Goal: Task Accomplishment & Management: Complete application form

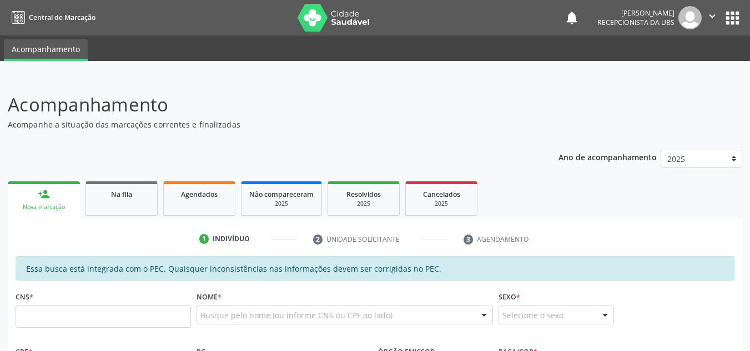
scroll to position [279, 0]
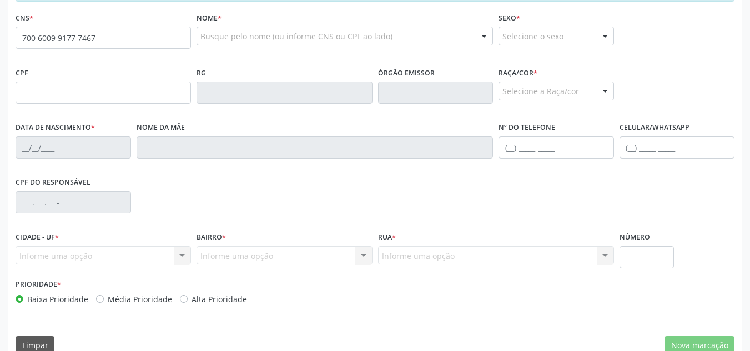
type input "700 6009 9177 7467"
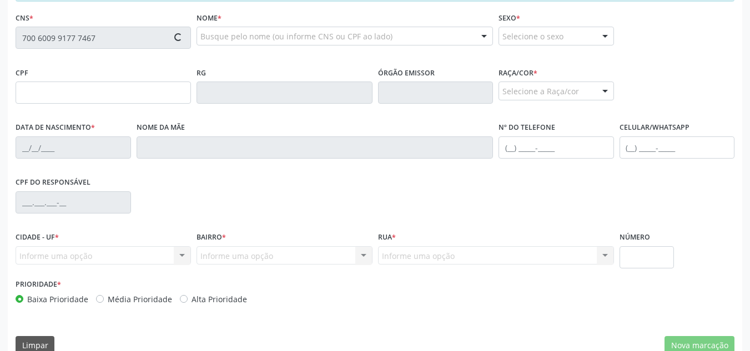
type input "495.145.204-91"
type input "07/02/1966"
type input "Maria Fernandes do Santos"
type input "(82) 99114-8216"
type input "S/N"
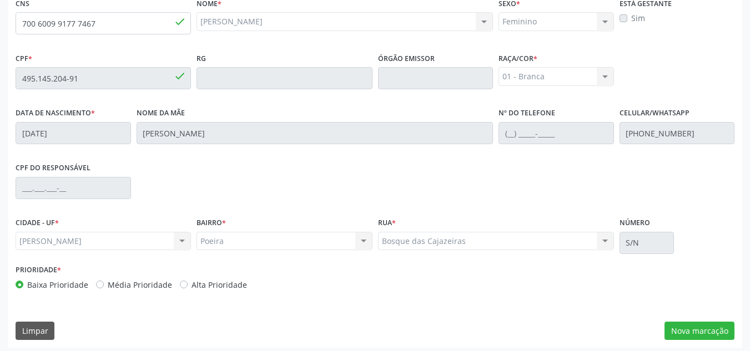
scroll to position [298, 0]
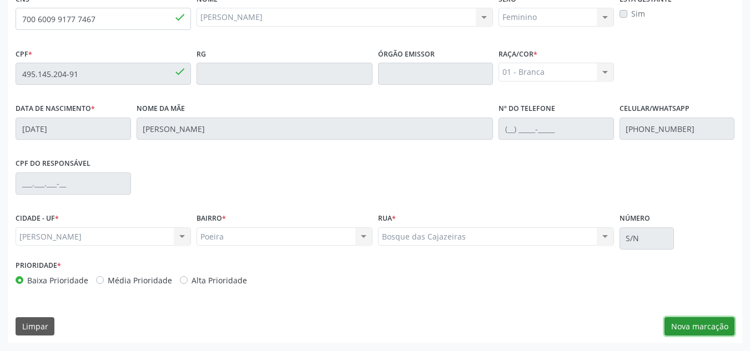
click at [690, 332] on button "Nova marcação" at bounding box center [699, 326] width 70 height 19
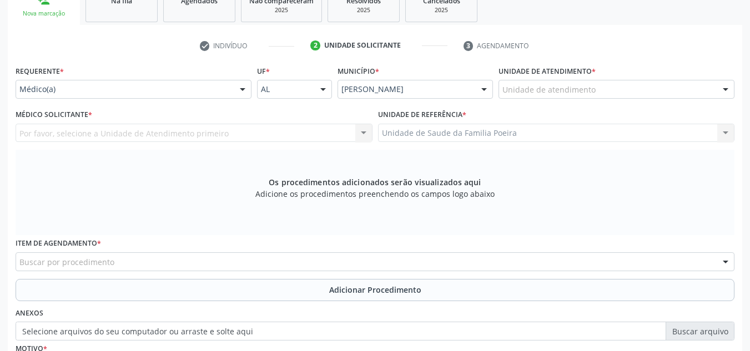
scroll to position [187, 0]
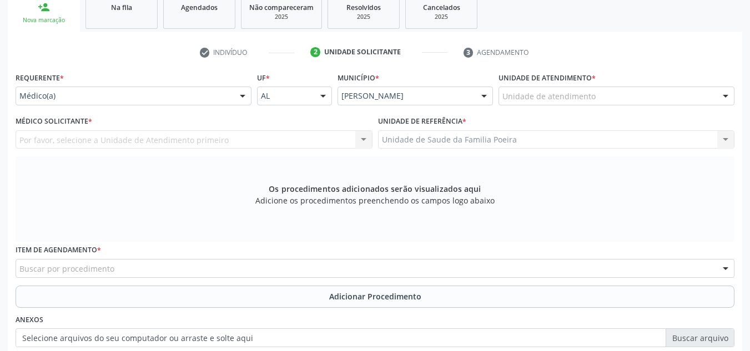
click at [679, 107] on div "Unidade de atendimento * Unidade de atendimento Aeronave Baron 58 Aeronave Cess…" at bounding box center [615, 90] width 241 height 43
click at [680, 99] on div "Unidade de atendimento" at bounding box center [616, 96] width 236 height 19
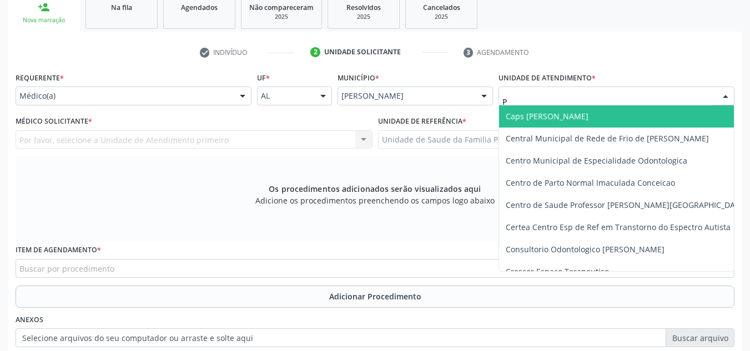
type input "PO"
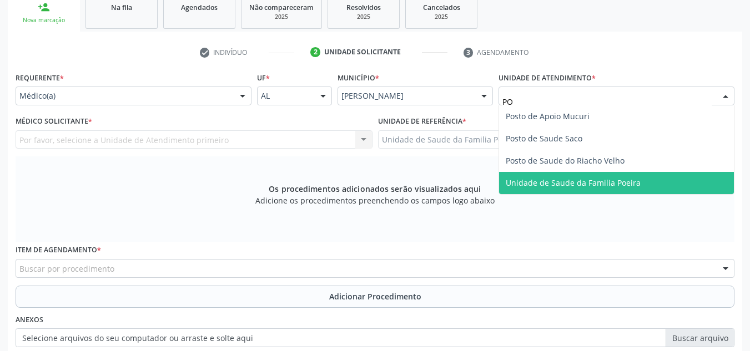
click at [663, 176] on span "Unidade de Saude da Familia Poeira" at bounding box center [616, 183] width 235 height 22
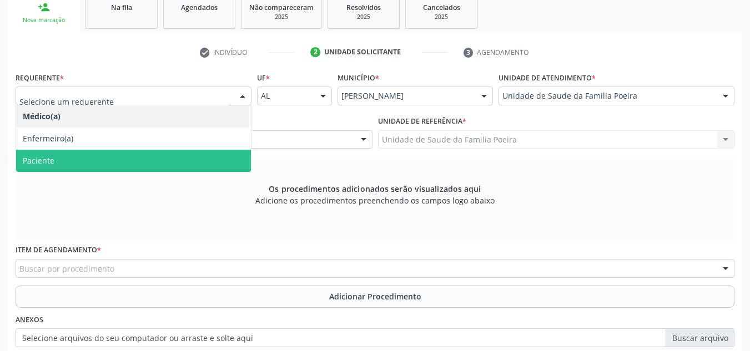
click at [57, 162] on span "Paciente" at bounding box center [133, 161] width 235 height 22
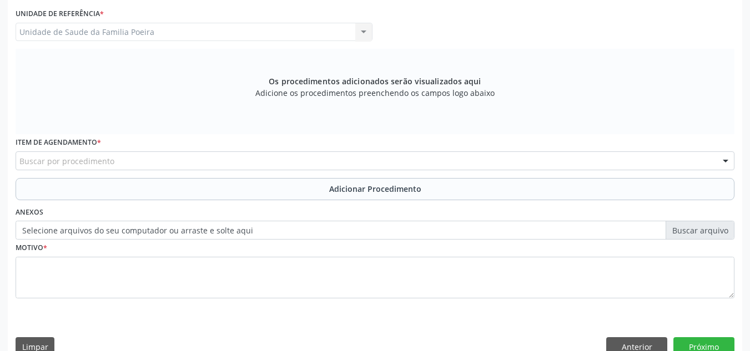
scroll to position [298, 0]
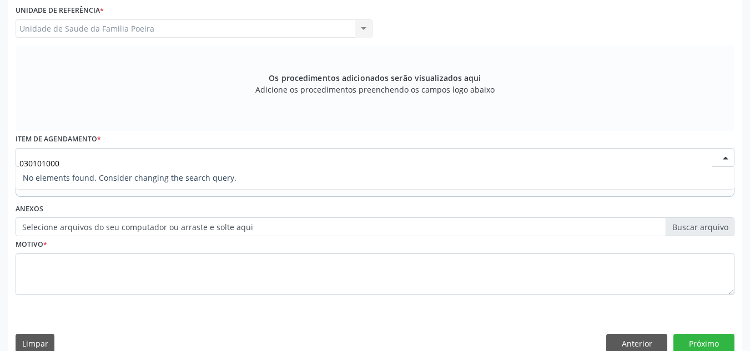
type input "03010100"
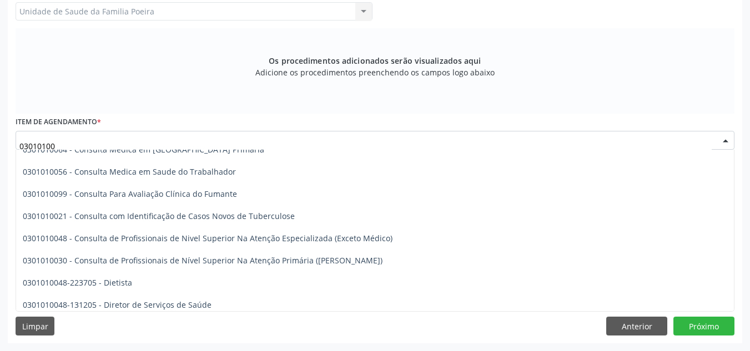
scroll to position [666, 0]
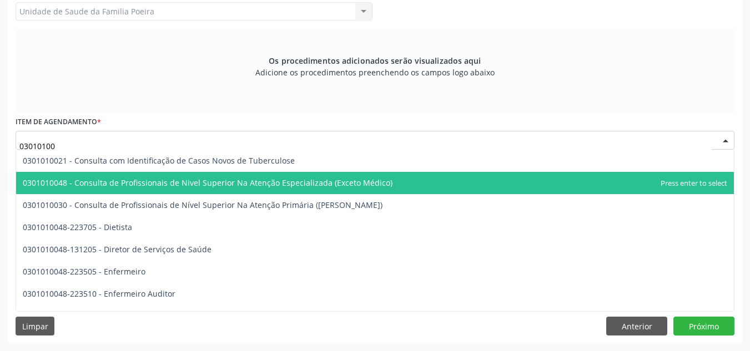
click at [183, 178] on span "0301010048 - Consulta de Profissionais de Nivel Superior Na Atenção Especializa…" at bounding box center [208, 183] width 370 height 11
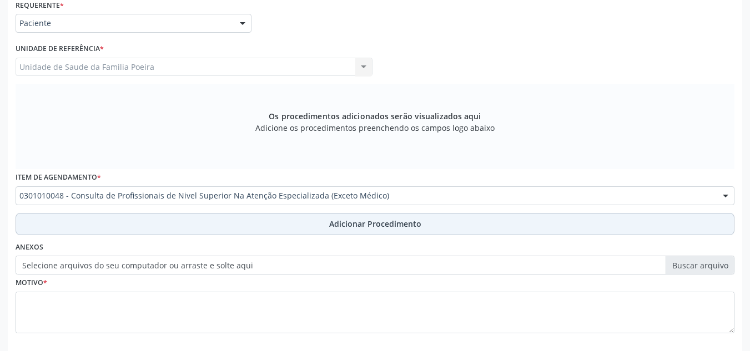
scroll to position [315, 0]
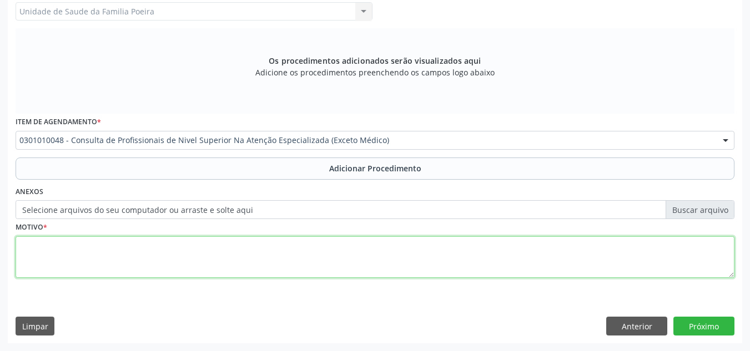
click at [137, 244] on textarea at bounding box center [375, 257] width 719 height 42
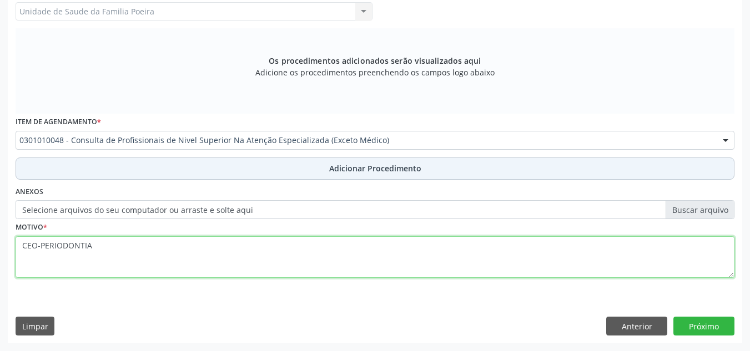
type textarea "CEO-PERIODONTIA"
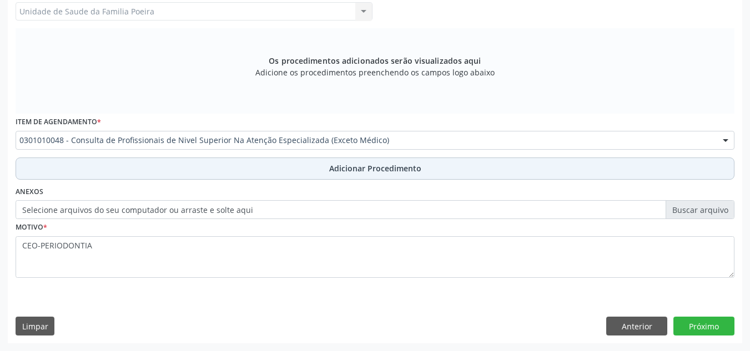
click at [312, 160] on button "Adicionar Procedimento" at bounding box center [375, 169] width 719 height 22
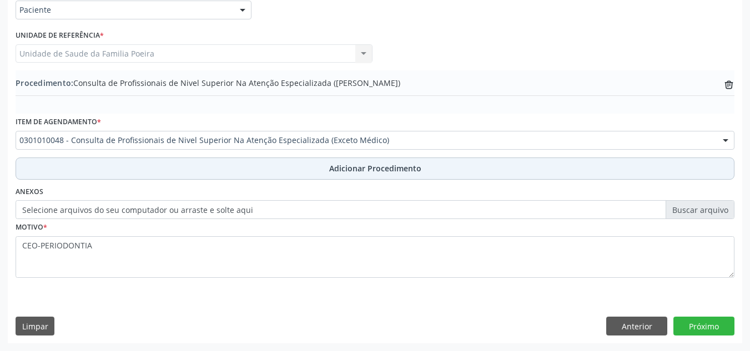
scroll to position [273, 0]
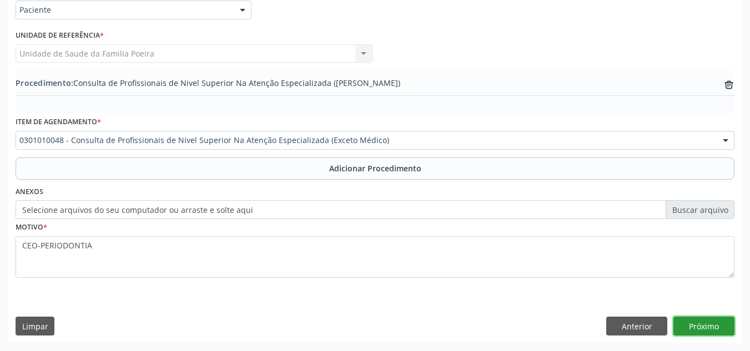
click at [708, 328] on button "Próximo" at bounding box center [703, 326] width 61 height 19
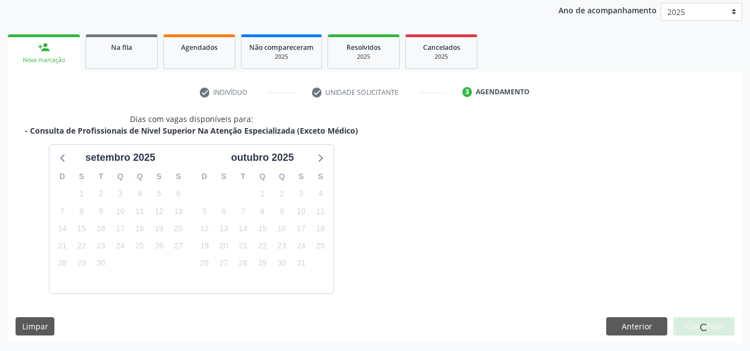
scroll to position [180, 0]
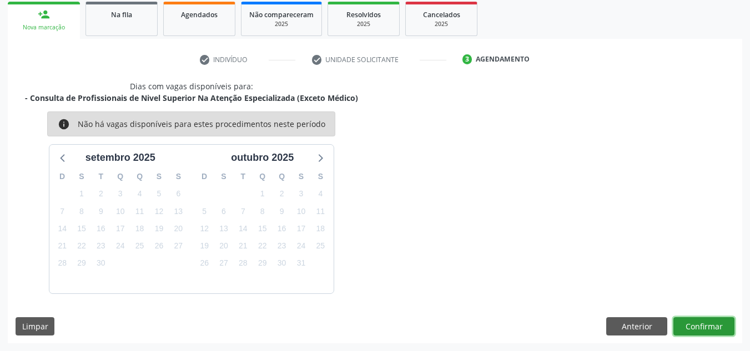
click at [708, 327] on button "Confirmar" at bounding box center [703, 326] width 61 height 19
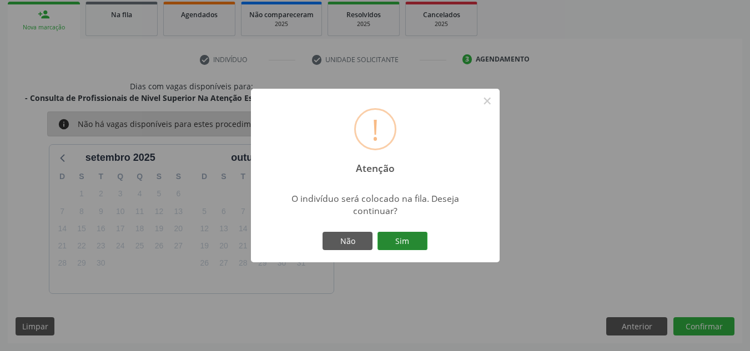
click at [413, 243] on button "Sim" at bounding box center [402, 241] width 50 height 19
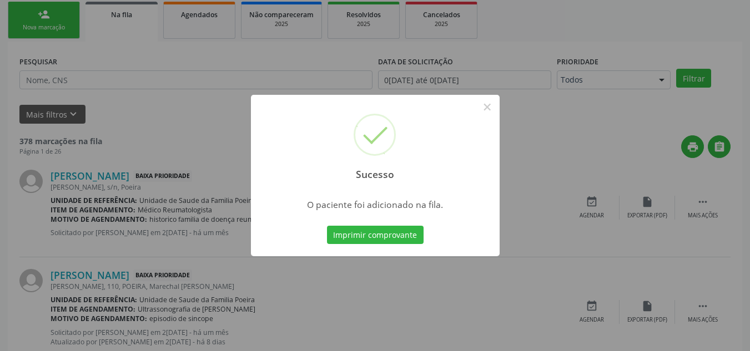
scroll to position [31, 0]
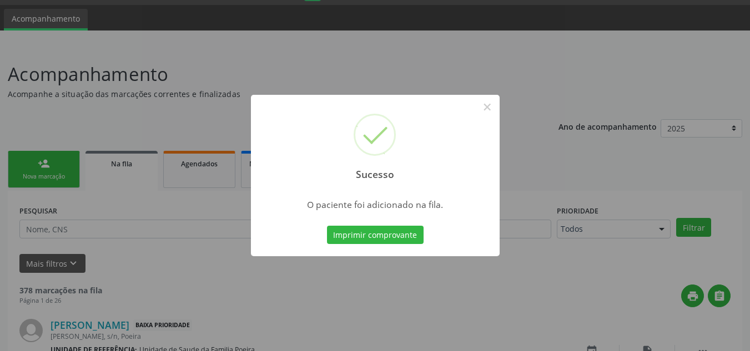
click at [327, 226] on button "Imprimir comprovante" at bounding box center [375, 235] width 97 height 19
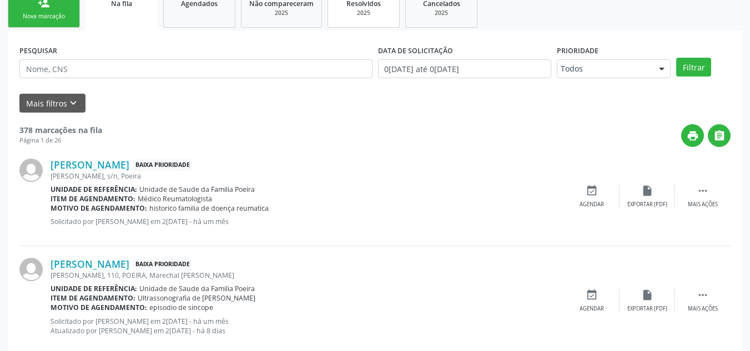
scroll to position [197, 0]
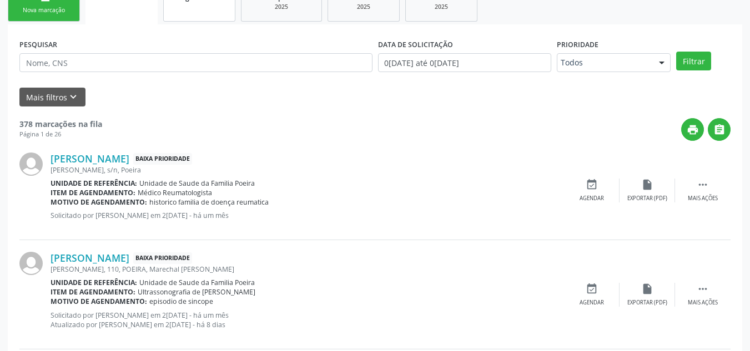
click at [212, 16] on link "Agendados" at bounding box center [199, 2] width 72 height 37
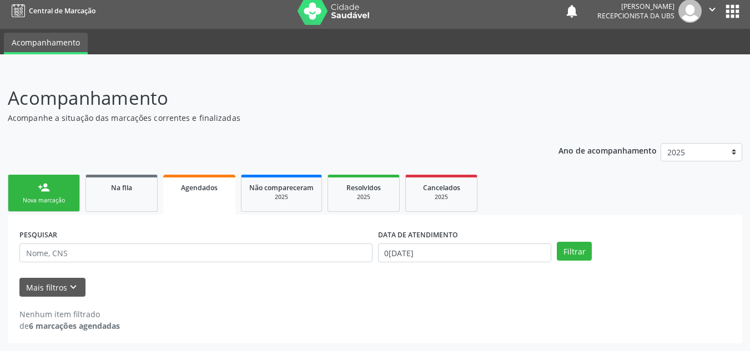
scroll to position [7, 0]
click at [468, 254] on body "Central de Marcação notifications Anayara Marcelly da Silva Lopes Recepcionista…" at bounding box center [375, 168] width 750 height 351
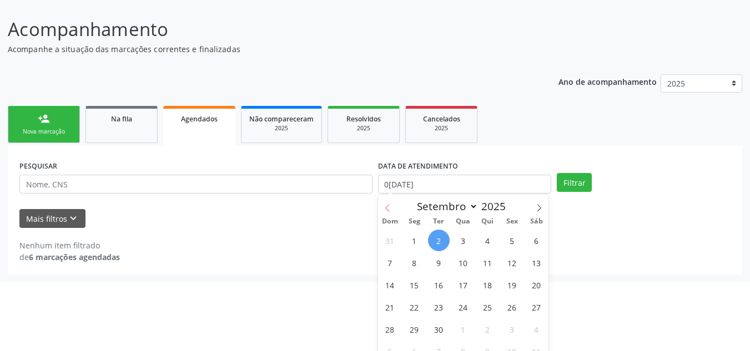
click at [390, 205] on icon at bounding box center [387, 208] width 8 height 8
select select "7"
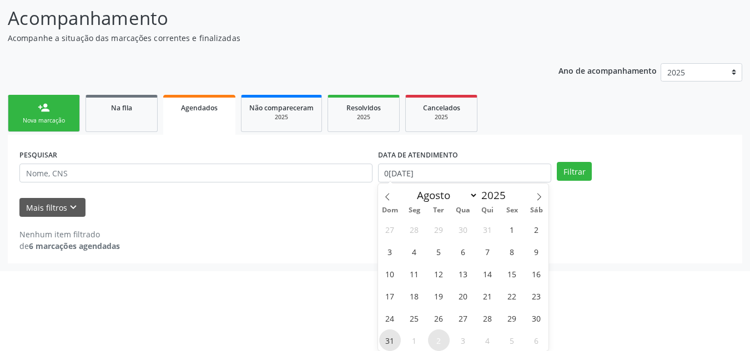
click at [390, 342] on span "31" at bounding box center [390, 341] width 22 height 22
type input "31/08/2025"
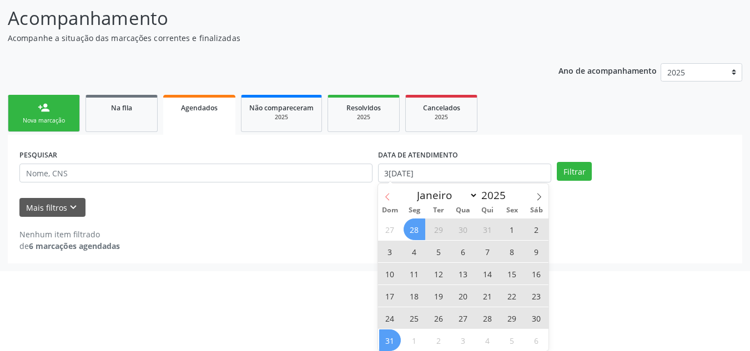
click at [383, 191] on span at bounding box center [387, 193] width 19 height 19
select select "6"
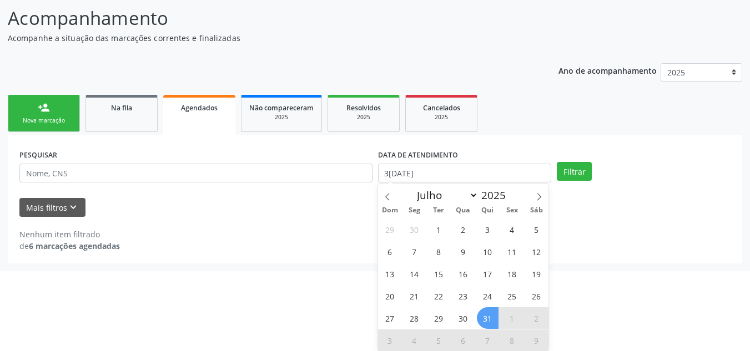
click at [485, 327] on span "31" at bounding box center [488, 318] width 22 height 22
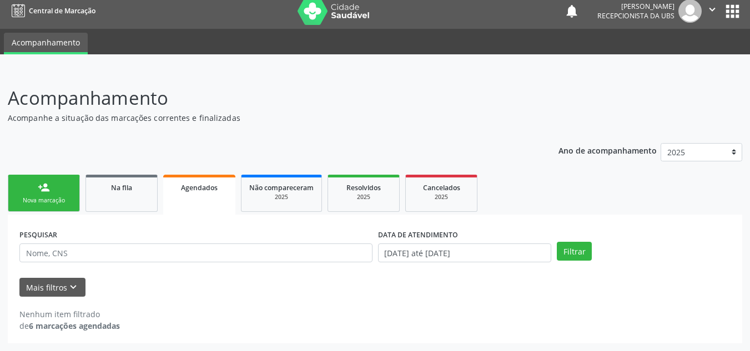
scroll to position [7, 0]
click at [497, 249] on input "31/07/2025 até 31/08/2025" at bounding box center [465, 253] width 174 height 19
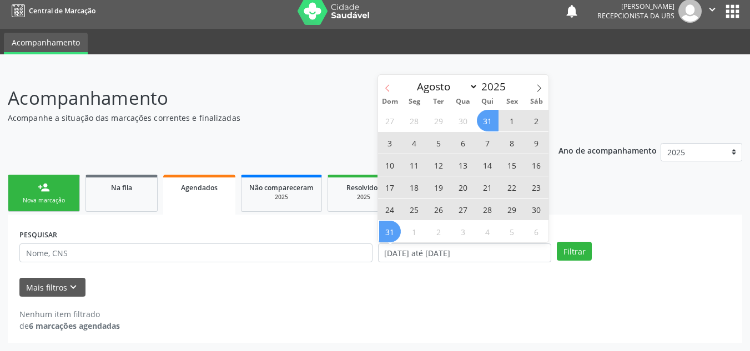
click at [381, 84] on span at bounding box center [387, 84] width 19 height 19
select select "6"
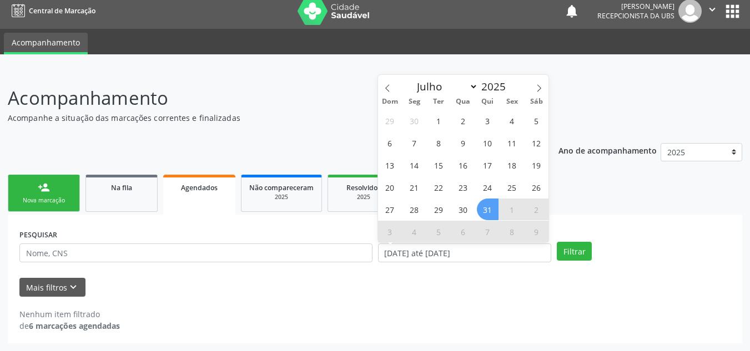
drag, startPoint x: 488, startPoint y: 206, endPoint x: 490, endPoint y: 198, distance: 8.2
click at [490, 198] on div "29 30 1 2 3 4 5 6 7 8 9 10 11 12 13 14 15 16 17 18 19 20 21 22 23 24 25 26 27 2…" at bounding box center [463, 175] width 171 height 133
click at [490, 207] on span "31" at bounding box center [488, 210] width 22 height 22
type input "31/07/2025"
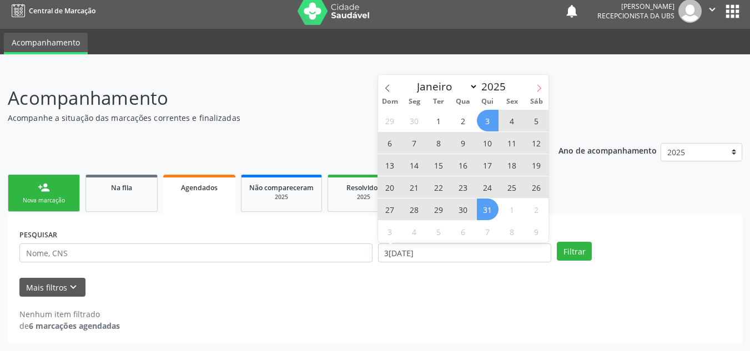
click at [539, 88] on icon at bounding box center [539, 88] width 8 height 8
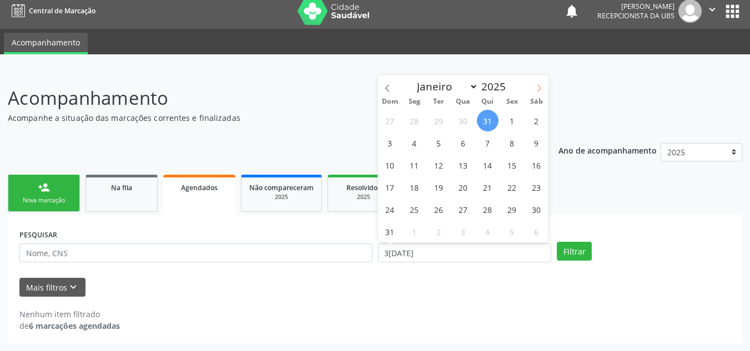
select select "7"
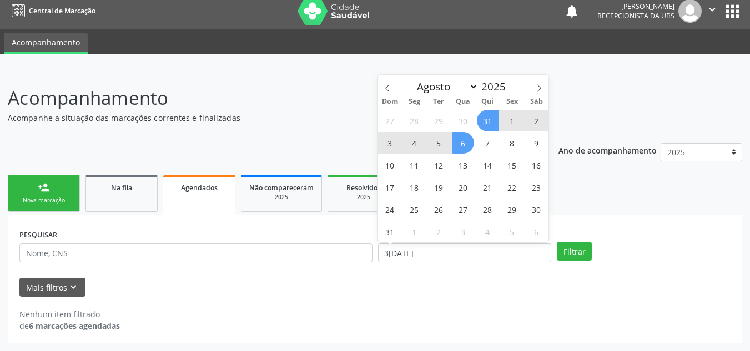
click at [467, 146] on span "6" at bounding box center [463, 143] width 22 height 22
select select "7"
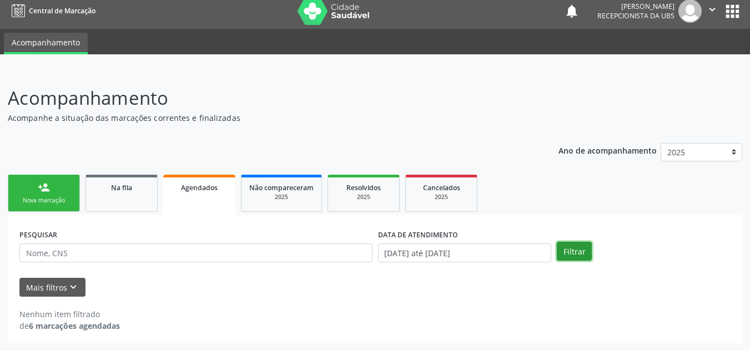
click at [582, 248] on button "Filtrar" at bounding box center [574, 251] width 35 height 19
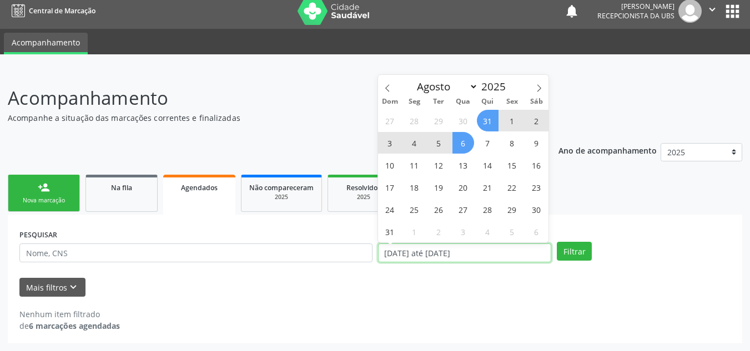
click at [527, 246] on input "31/07/2025 até 06/08/2025" at bounding box center [465, 253] width 174 height 19
click at [512, 121] on span "1" at bounding box center [512, 121] width 22 height 22
type input "01/08/2025"
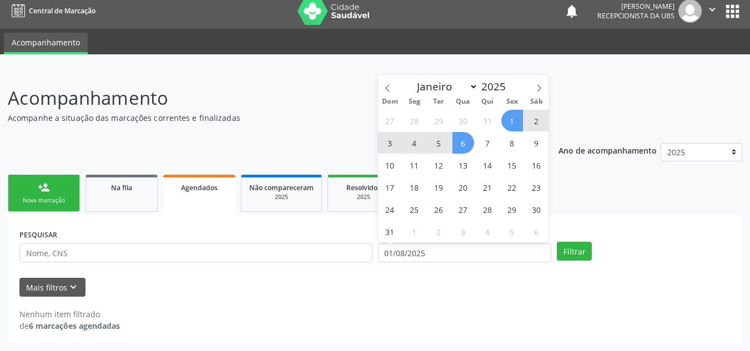
click at [470, 143] on span "6" at bounding box center [463, 143] width 22 height 22
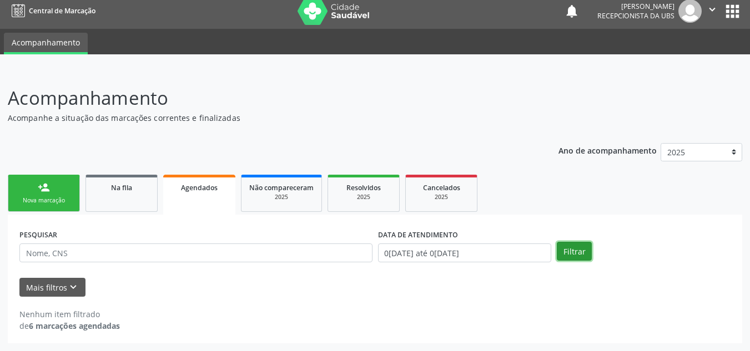
click at [564, 253] on button "Filtrar" at bounding box center [574, 251] width 35 height 19
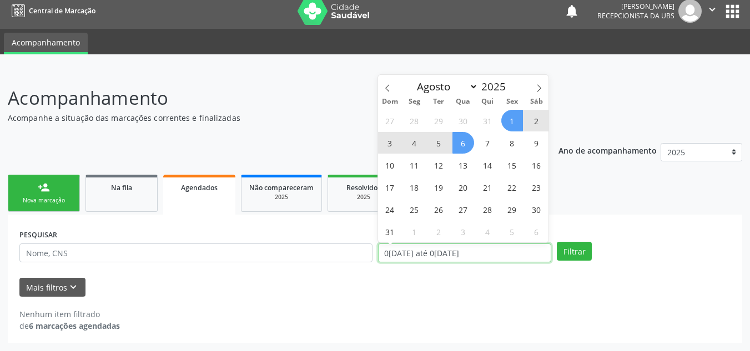
click at [520, 245] on input "01/08/2025 até 06/08/2025" at bounding box center [465, 253] width 174 height 19
click at [540, 88] on icon at bounding box center [539, 87] width 4 height 7
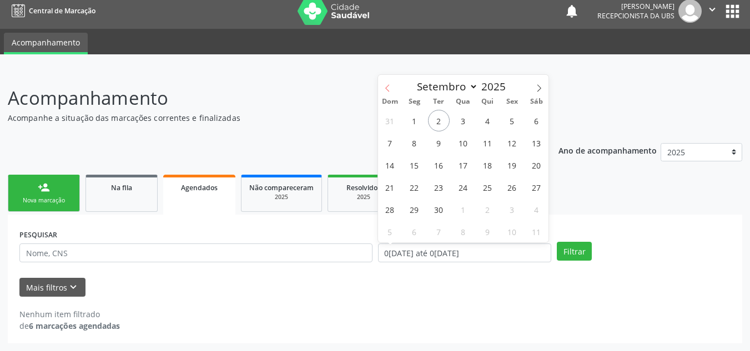
click at [390, 85] on icon at bounding box center [387, 88] width 8 height 8
select select "7"
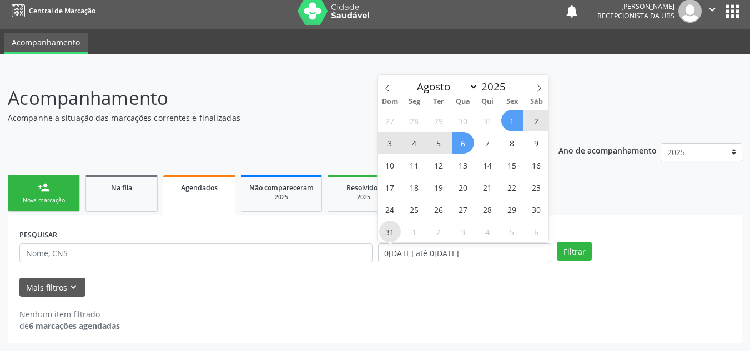
click at [388, 232] on span "31" at bounding box center [390, 232] width 22 height 22
type input "31/08/2025"
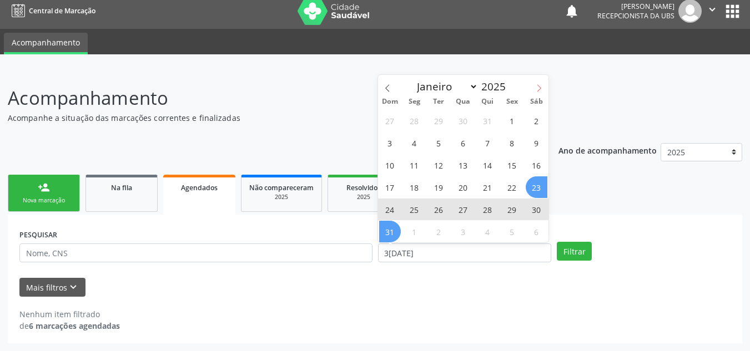
click at [542, 83] on span at bounding box center [538, 84] width 19 height 19
select select "8"
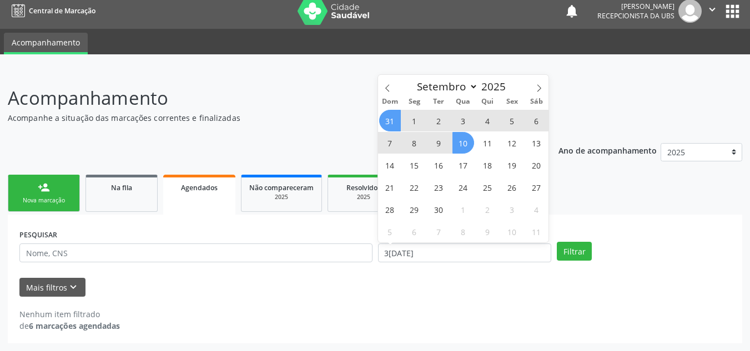
click at [460, 142] on span "10" at bounding box center [463, 143] width 22 height 22
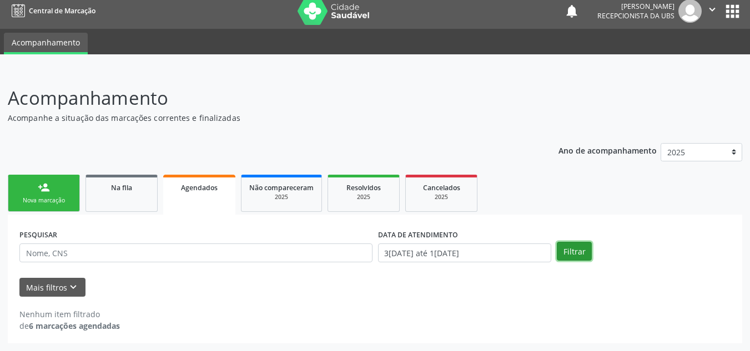
click at [570, 248] on button "Filtrar" at bounding box center [574, 251] width 35 height 19
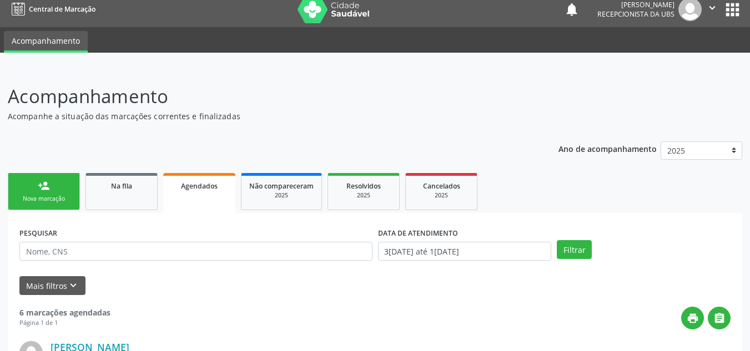
scroll to position [0, 0]
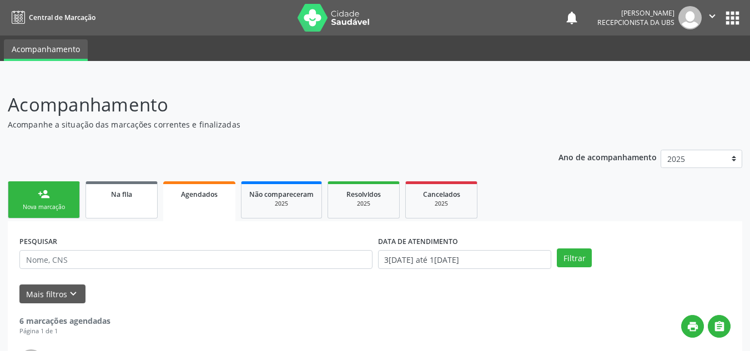
click at [129, 205] on link "Na fila" at bounding box center [121, 199] width 72 height 37
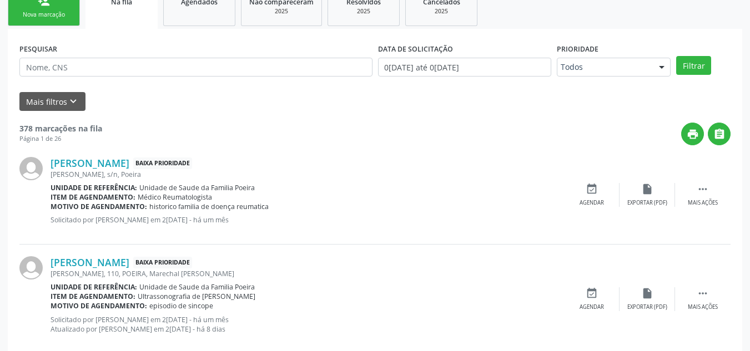
scroll to position [197, 0]
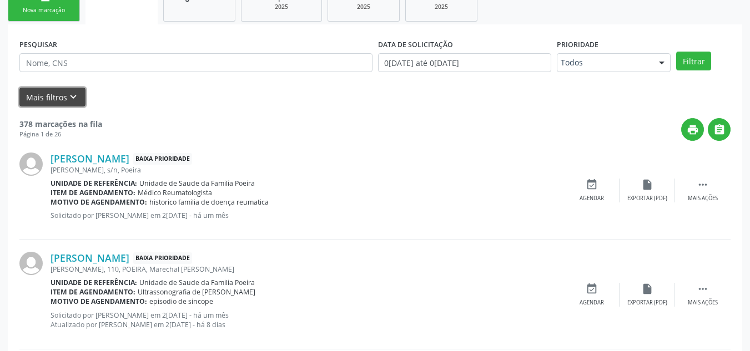
click at [73, 95] on icon "keyboard_arrow_down" at bounding box center [73, 97] width 12 height 12
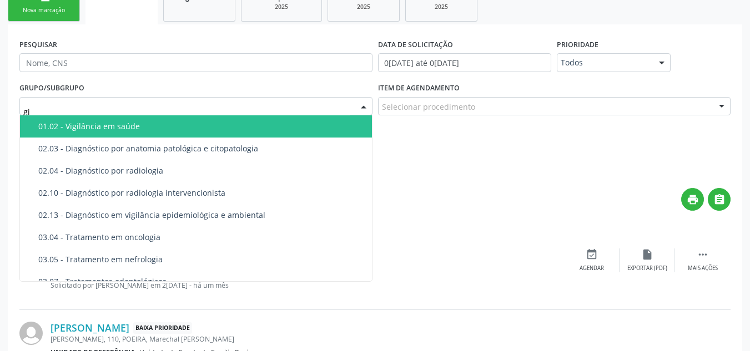
type input "g"
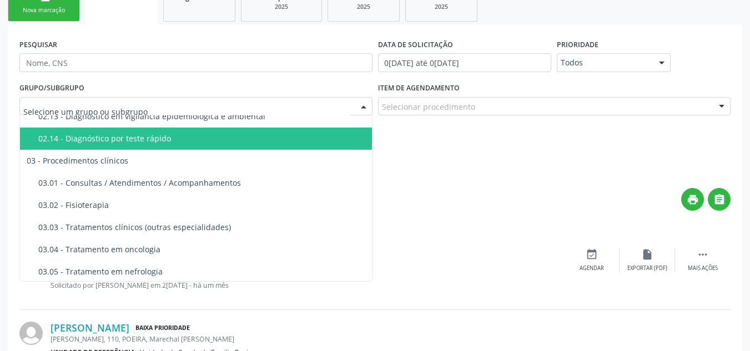
scroll to position [444, 0]
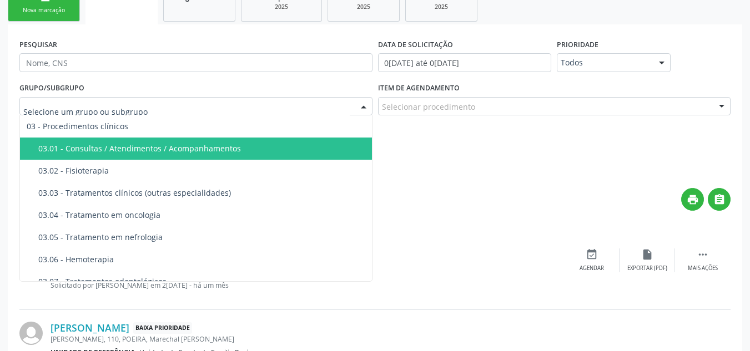
click at [120, 152] on div "03.01 - Consultas / Atendimentos / Acompanhamentos" at bounding box center [203, 148] width 331 height 9
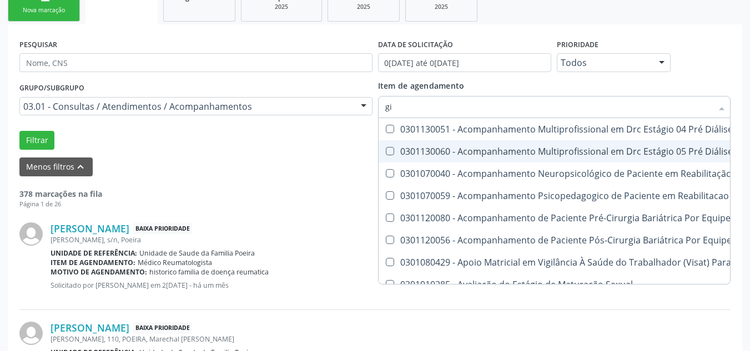
type input "g"
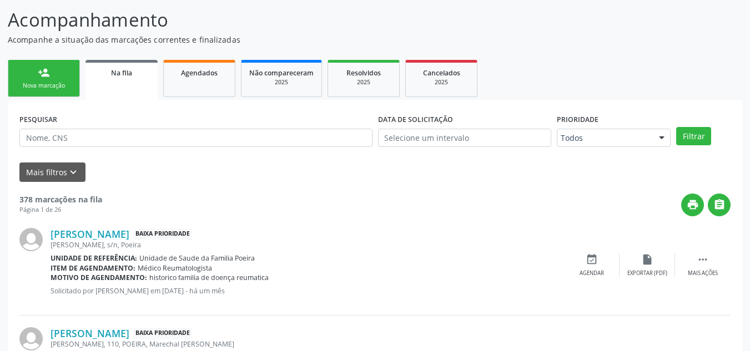
scroll to position [111, 0]
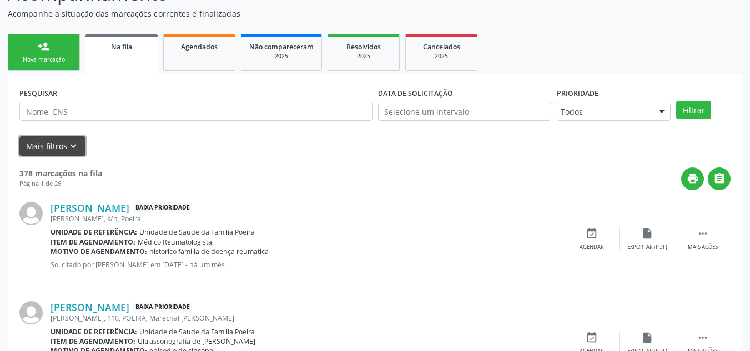
click at [69, 146] on icon "keyboard_arrow_down" at bounding box center [73, 146] width 12 height 12
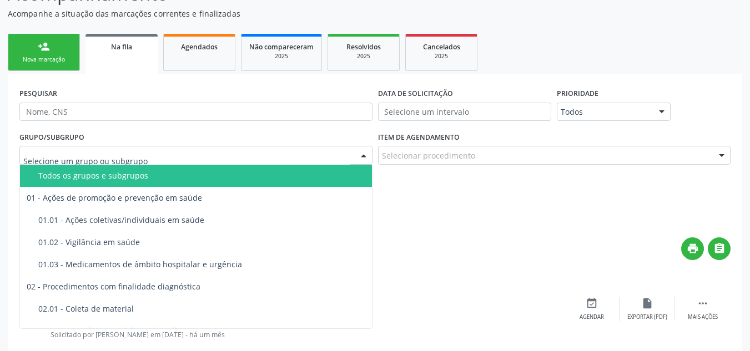
click at [363, 158] on div at bounding box center [363, 155] width 17 height 19
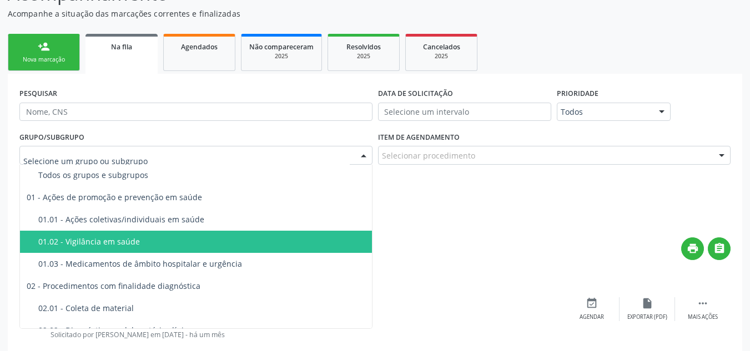
scroll to position [0, 0]
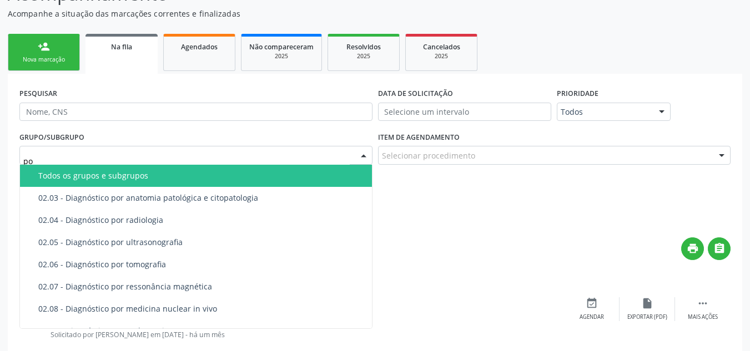
type input "p"
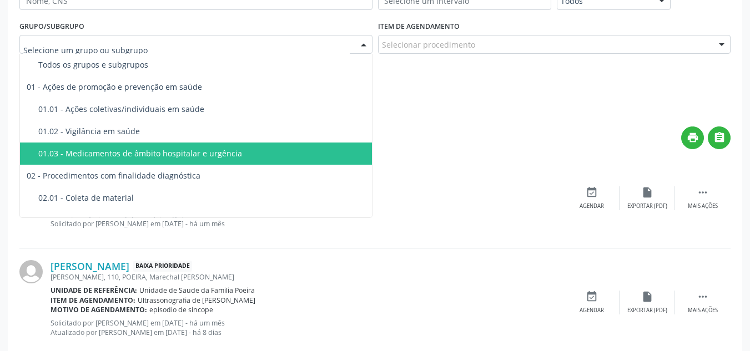
click at [462, 145] on div "print " at bounding box center [416, 138] width 628 height 23
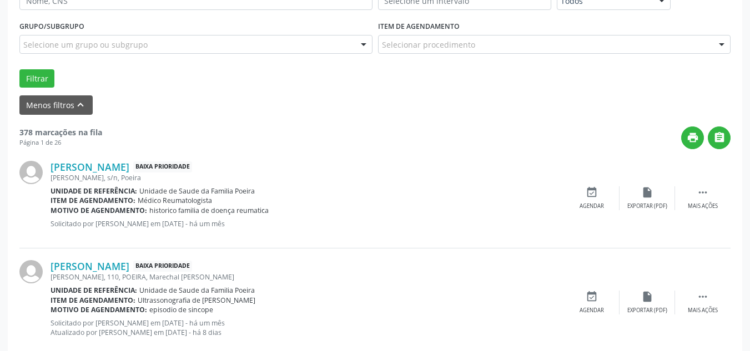
scroll to position [166, 0]
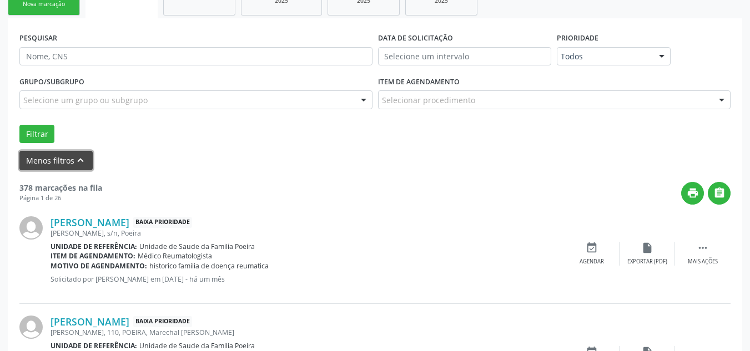
click at [74, 156] on icon "keyboard_arrow_up" at bounding box center [80, 160] width 12 height 12
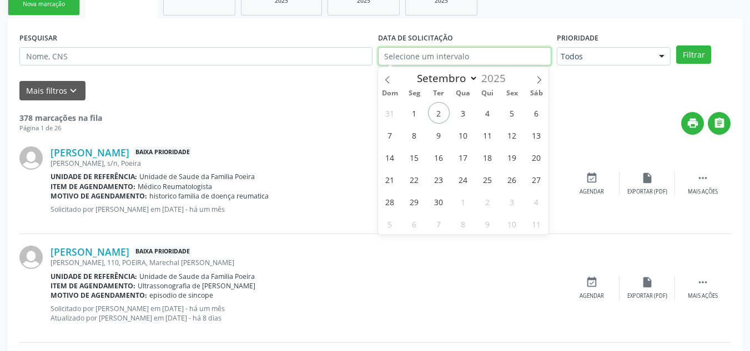
click at [431, 61] on input "text" at bounding box center [465, 56] width 174 height 19
click at [360, 80] on form "PESQUISAR DATA DE SOLICITAÇÃO Prioridade Todos Todos Baixa Prioridade Média Pri…" at bounding box center [374, 65] width 711 height 70
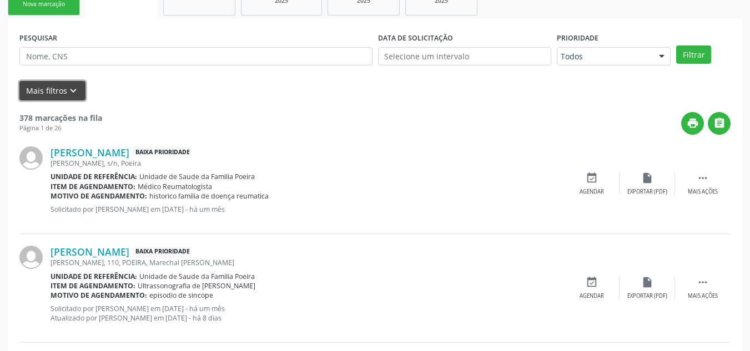
click at [75, 94] on icon "keyboard_arrow_down" at bounding box center [73, 91] width 12 height 12
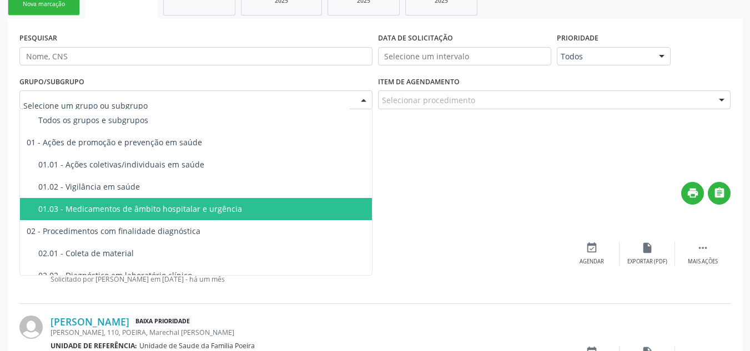
click at [145, 103] on div at bounding box center [195, 99] width 353 height 19
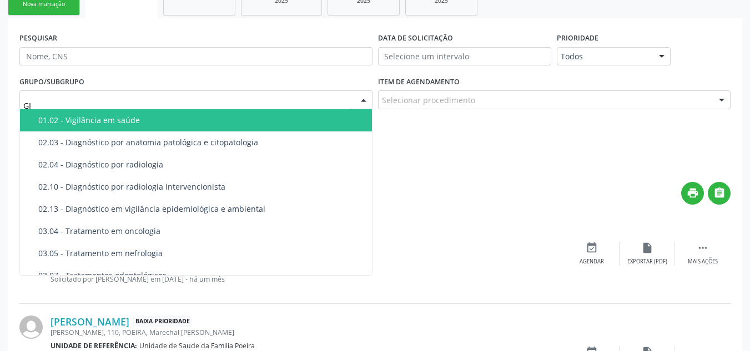
type input "G"
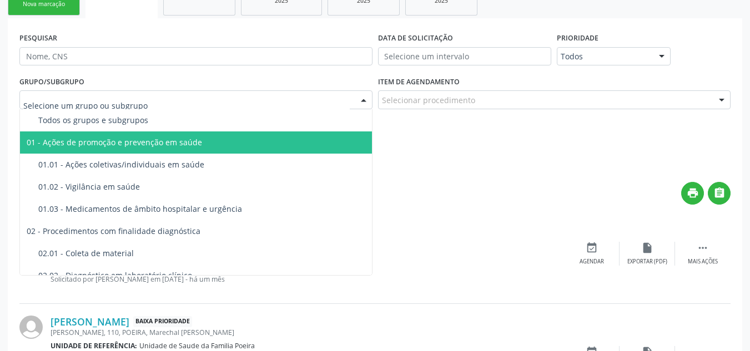
click at [414, 144] on form "PESQUISAR DATA DE SOLICITAÇÃO Prioridade Todos Todos Baixa Prioridade Média Pri…" at bounding box center [374, 100] width 711 height 140
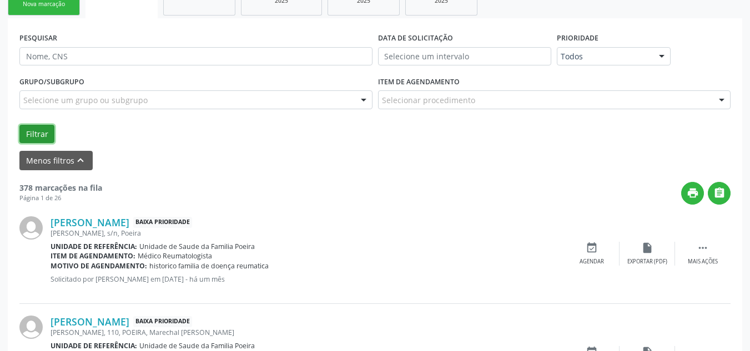
click at [29, 128] on button "Filtrar" at bounding box center [36, 134] width 35 height 19
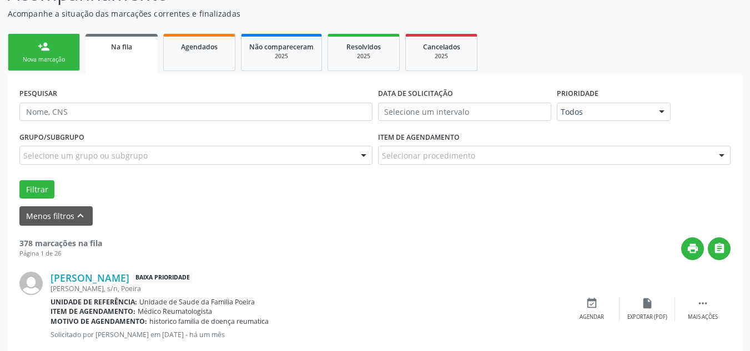
click at [720, 155] on div at bounding box center [721, 155] width 17 height 19
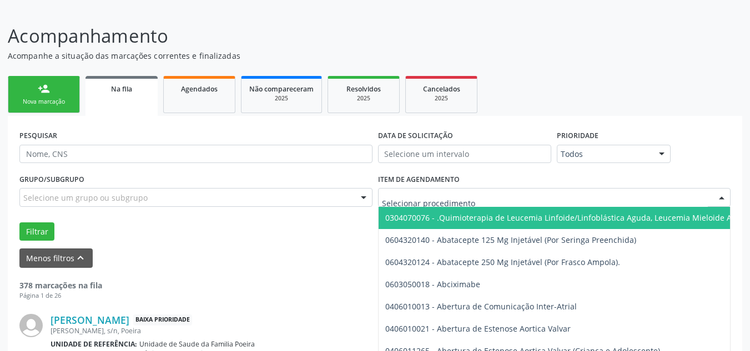
scroll to position [0, 0]
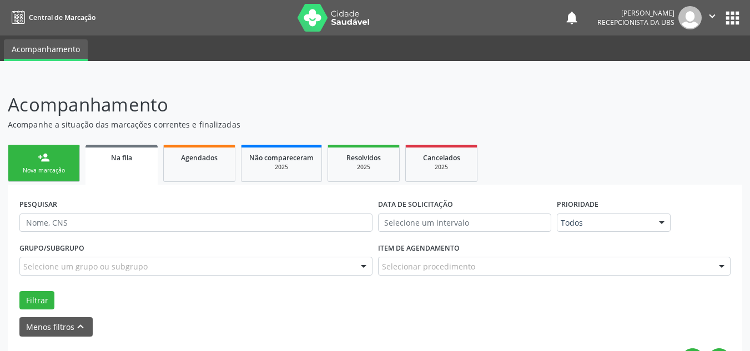
click at [94, 161] on div "Na fila" at bounding box center [121, 157] width 57 height 12
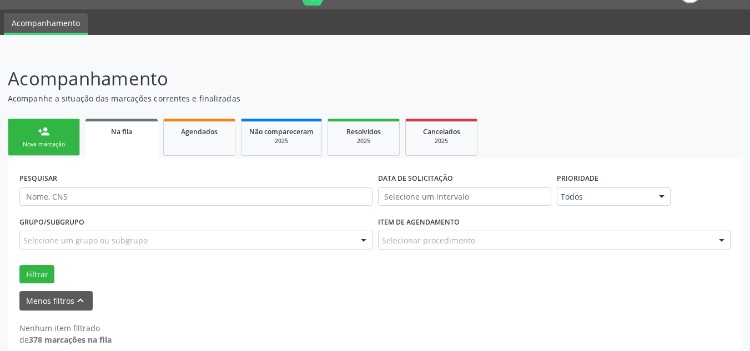
scroll to position [40, 0]
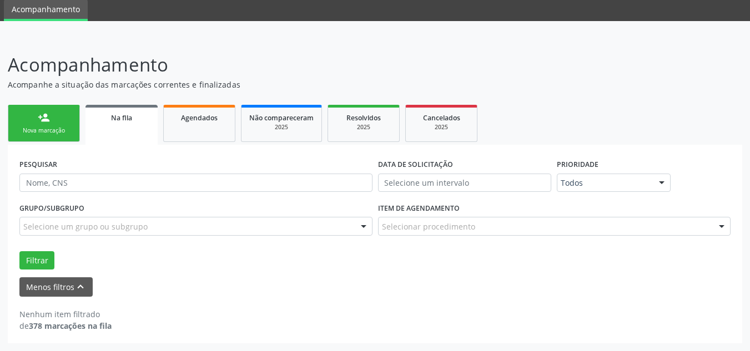
drag, startPoint x: 232, startPoint y: 134, endPoint x: 231, endPoint y: 140, distance: 6.1
click at [232, 134] on link "Agendados" at bounding box center [199, 123] width 72 height 37
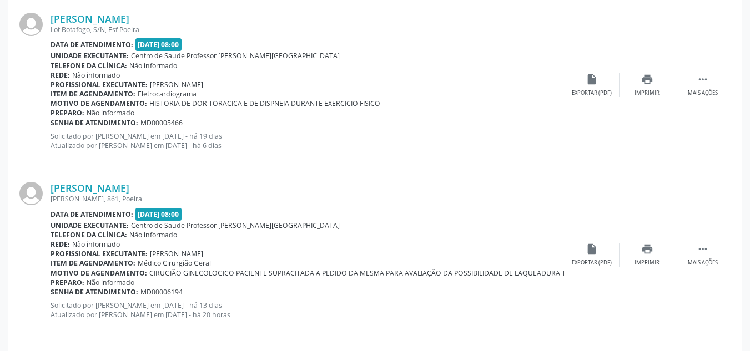
scroll to position [721, 0]
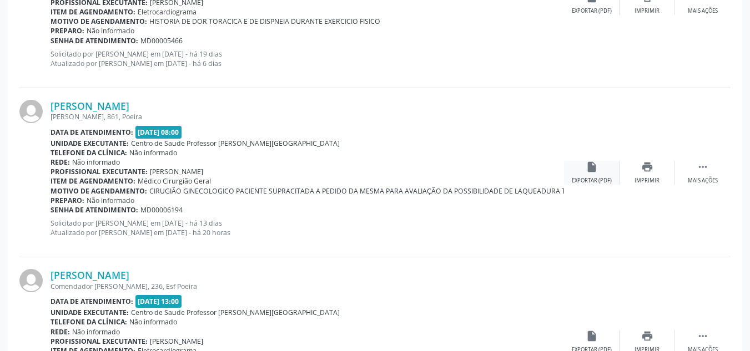
click at [605, 170] on div "insert_drive_file Exportar (PDF)" at bounding box center [591, 173] width 55 height 24
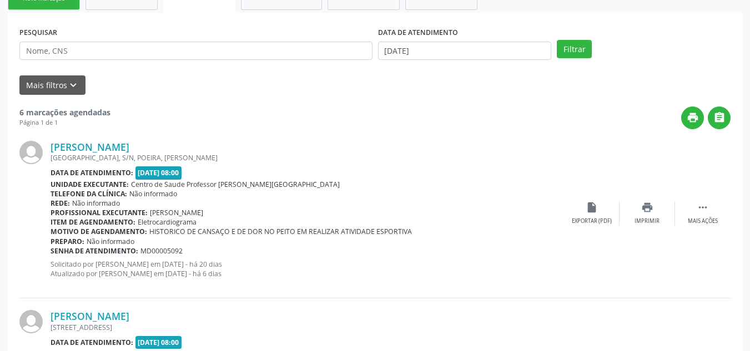
scroll to position [98, 0]
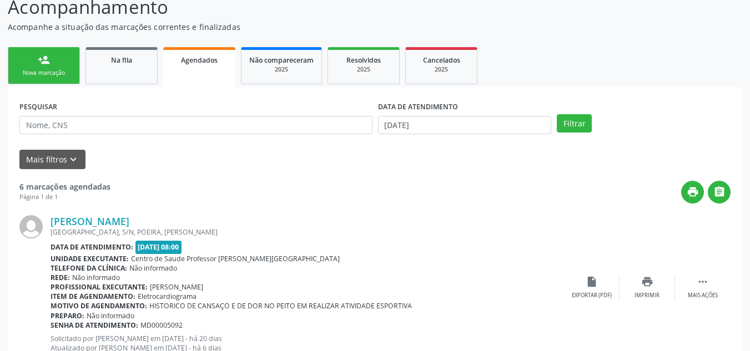
click at [133, 79] on link "Na fila" at bounding box center [121, 65] width 72 height 37
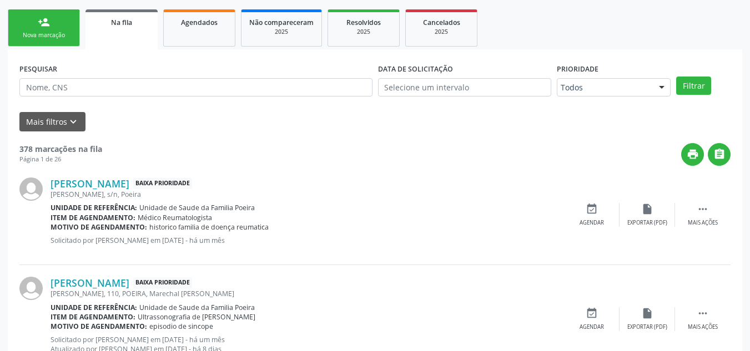
scroll to position [166, 0]
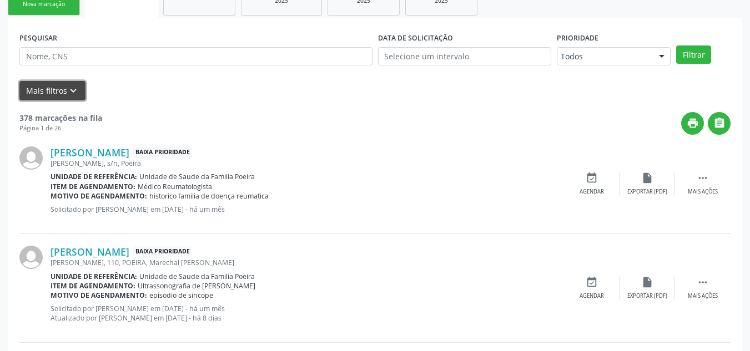
click at [73, 94] on icon "keyboard_arrow_down" at bounding box center [73, 91] width 12 height 12
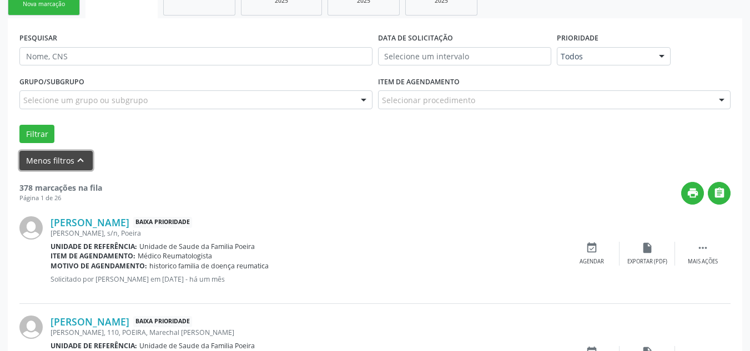
click at [79, 157] on icon "keyboard_arrow_up" at bounding box center [80, 160] width 12 height 12
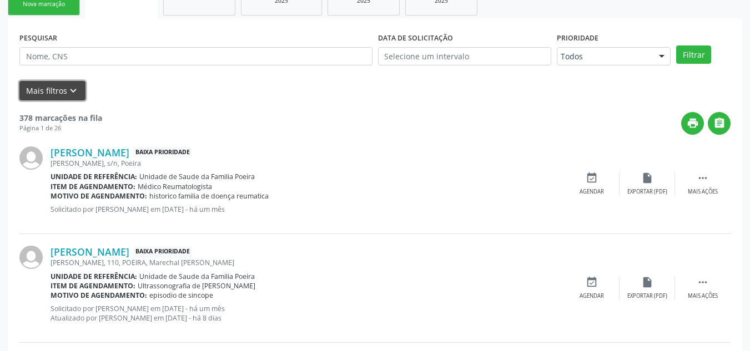
scroll to position [111, 0]
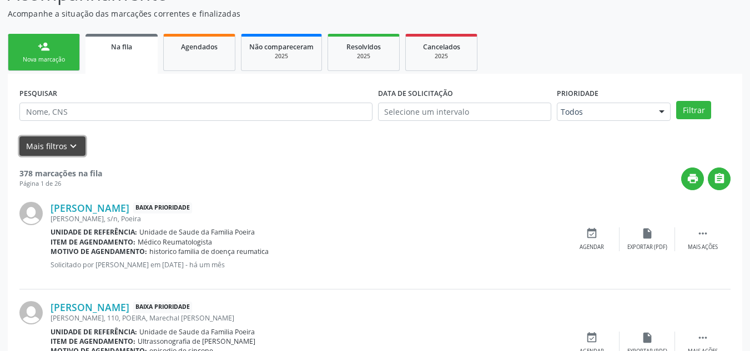
click at [75, 149] on icon "keyboard_arrow_down" at bounding box center [73, 146] width 12 height 12
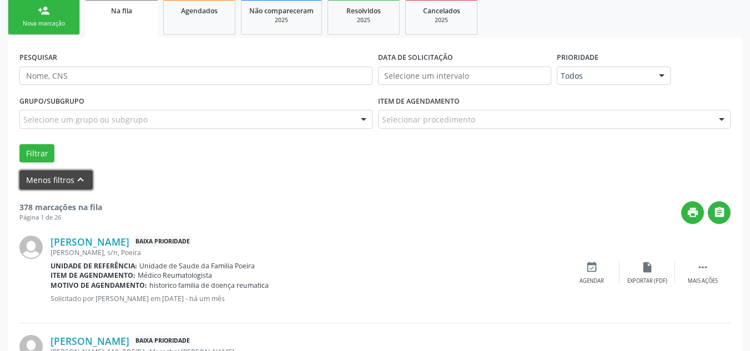
scroll to position [166, 0]
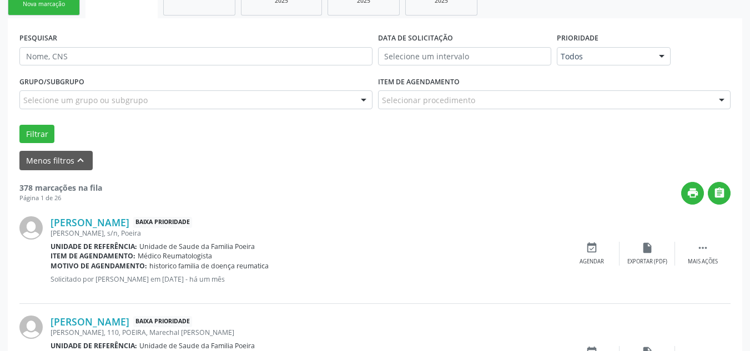
click at [360, 103] on div at bounding box center [363, 100] width 17 height 19
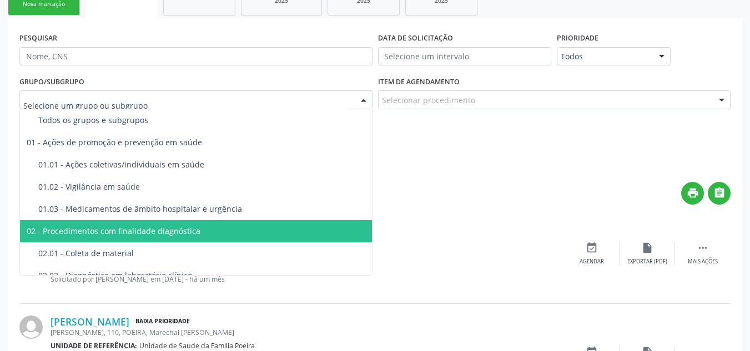
click at [276, 224] on span "02 - Procedimentos com finalidade diagnóstica" at bounding box center [198, 231] width 356 height 22
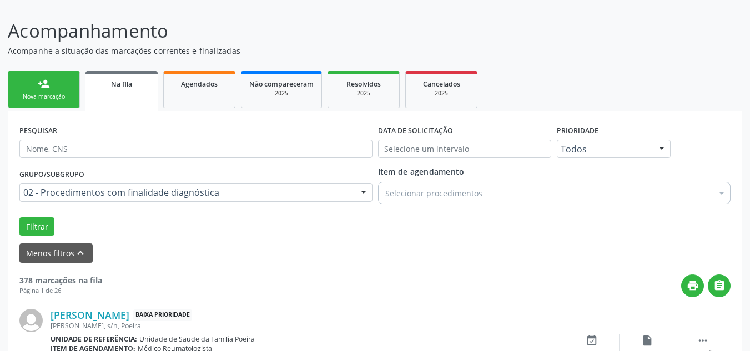
scroll to position [55, 0]
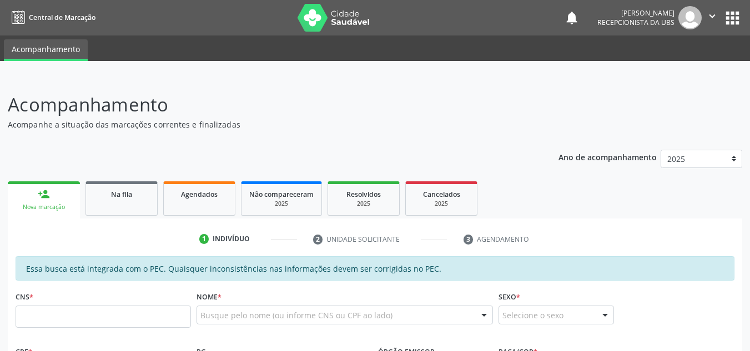
scroll to position [55, 0]
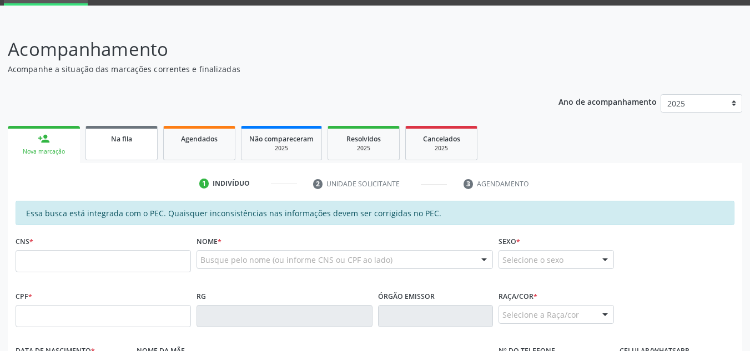
click at [140, 139] on div "Na fila" at bounding box center [121, 139] width 55 height 12
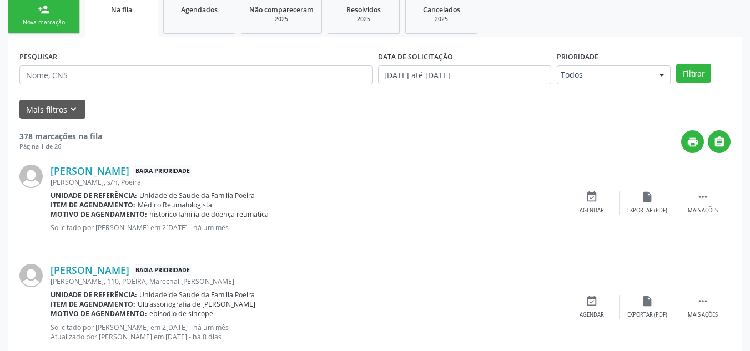
scroll to position [222, 0]
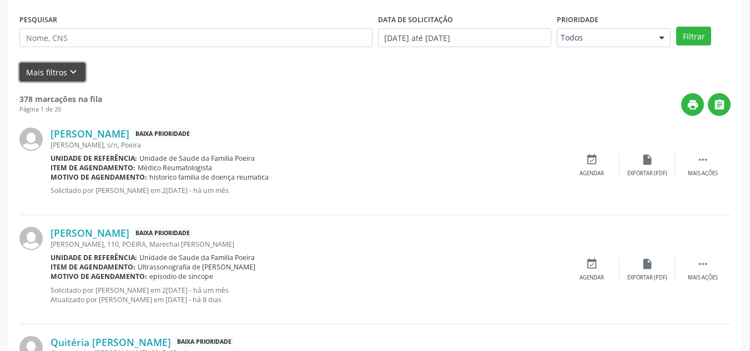
click at [70, 72] on icon "keyboard_arrow_down" at bounding box center [73, 72] width 12 height 12
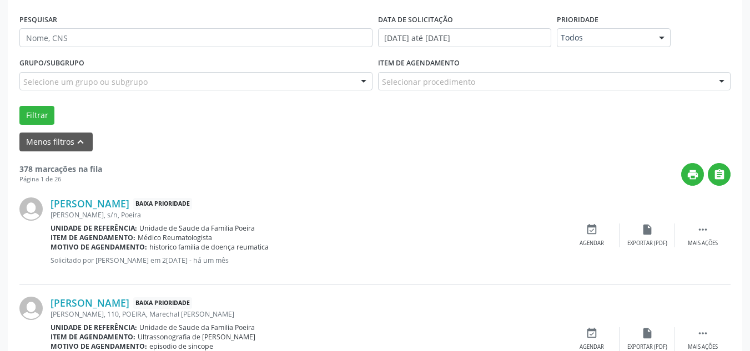
click at [725, 78] on div at bounding box center [721, 82] width 17 height 19
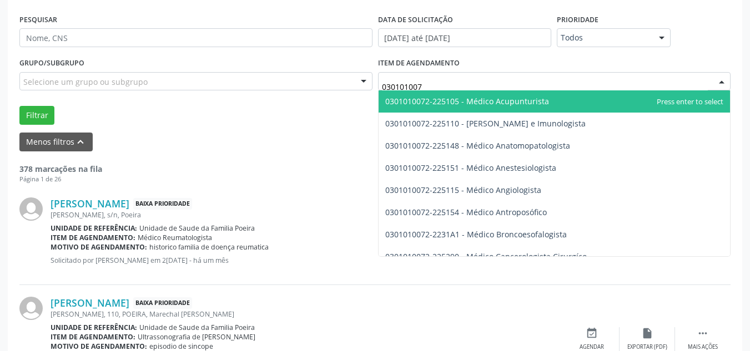
type input "0301010072"
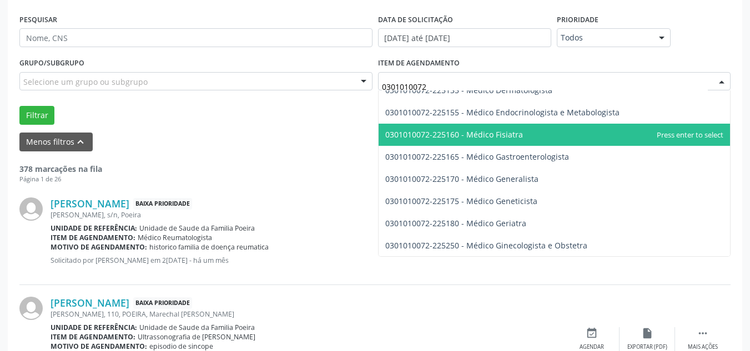
scroll to position [555, 0]
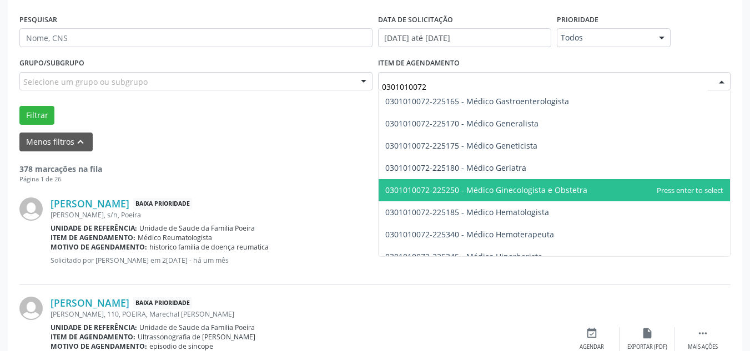
click at [578, 193] on span "0301010072-225250 - Médico Ginecologista e Obstetra" at bounding box center [486, 190] width 202 height 11
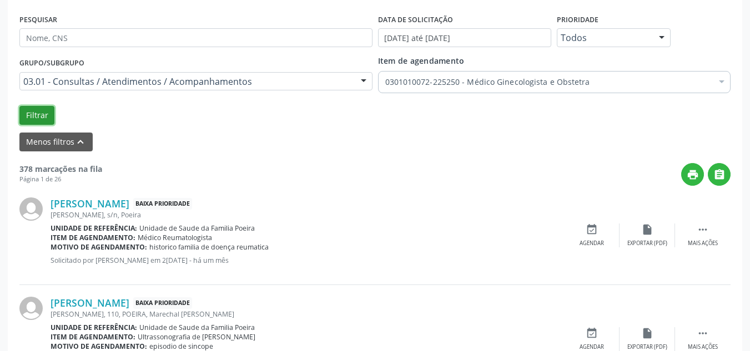
click at [41, 113] on button "Filtrar" at bounding box center [36, 115] width 35 height 19
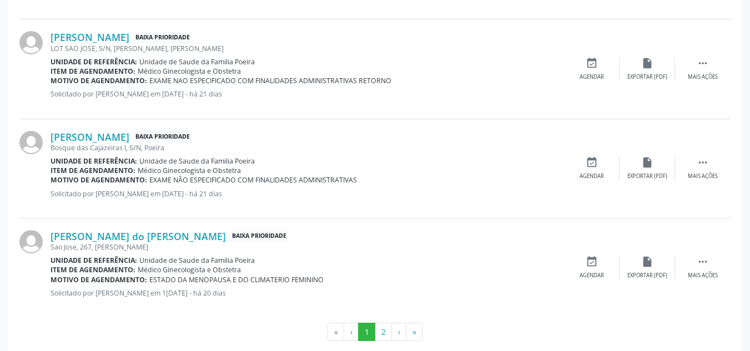
scroll to position [1618, 0]
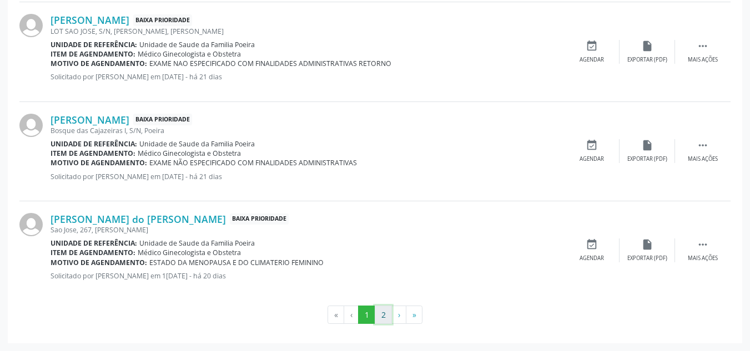
click at [384, 315] on button "2" at bounding box center [383, 315] width 17 height 19
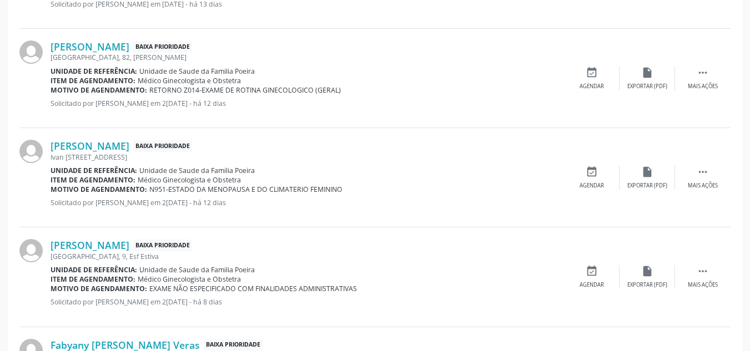
scroll to position [966, 0]
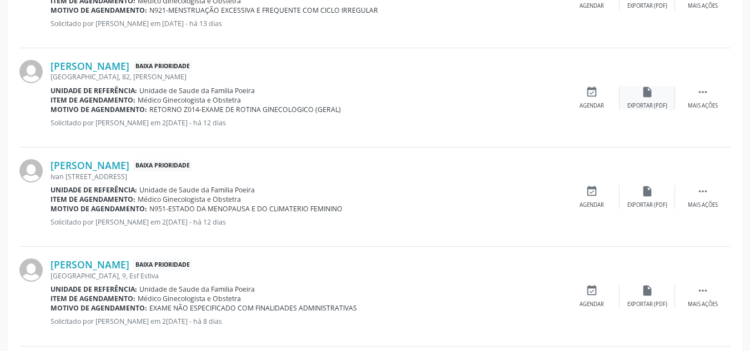
click at [650, 105] on div "Exportar (PDF)" at bounding box center [647, 106] width 40 height 8
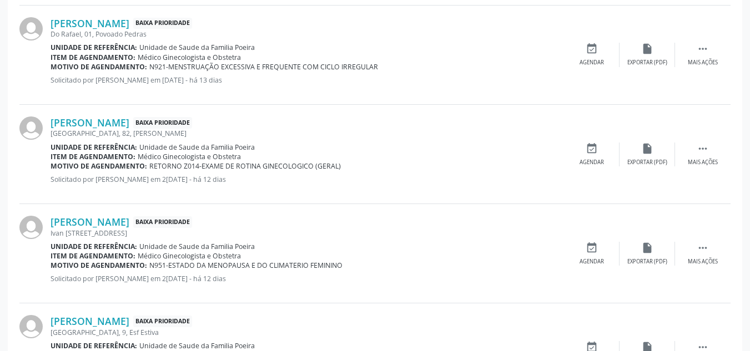
scroll to position [911, 0]
click at [659, 155] on div "insert_drive_file Exportar (PDF)" at bounding box center [646, 153] width 55 height 24
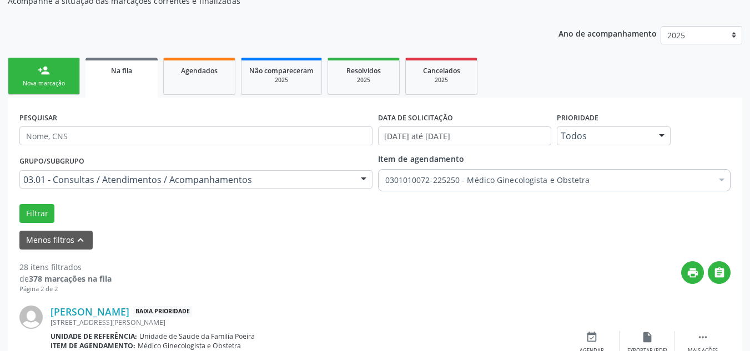
scroll to position [134, 0]
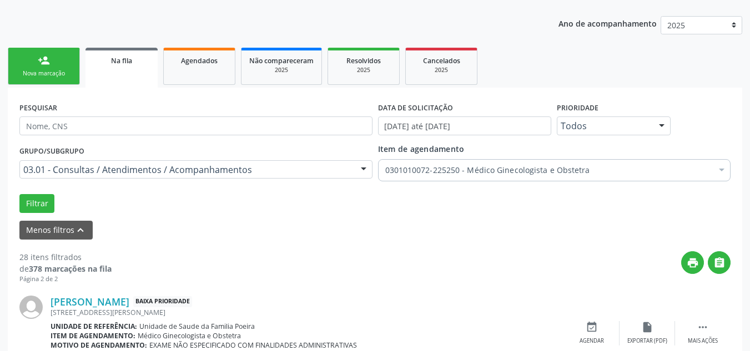
click at [127, 63] on span "Na fila" at bounding box center [121, 60] width 21 height 9
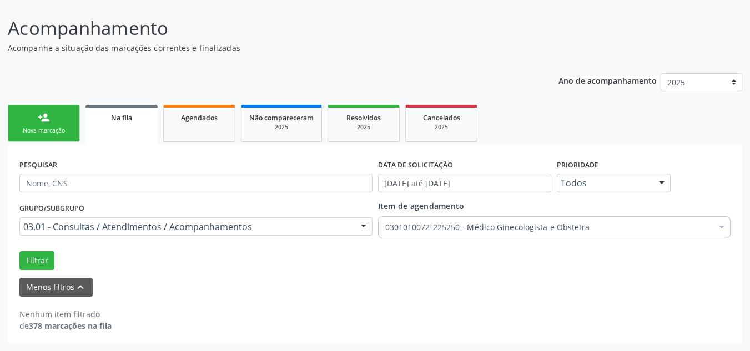
scroll to position [77, 0]
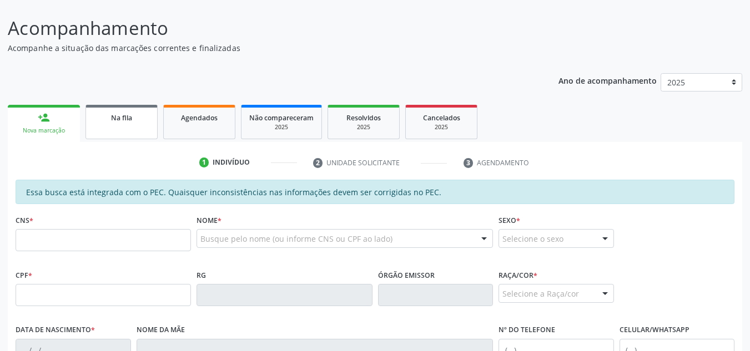
click at [96, 133] on link "Na fila" at bounding box center [121, 122] width 72 height 34
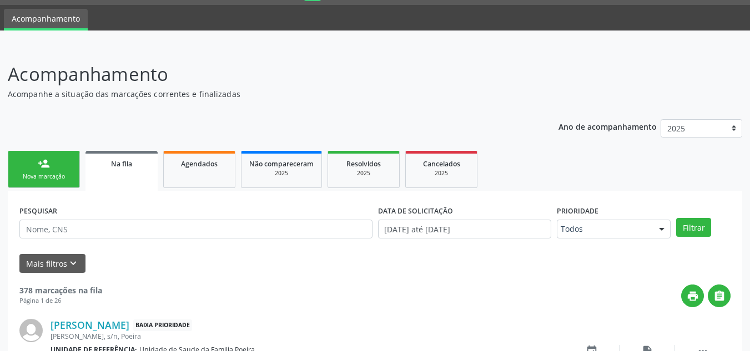
scroll to position [77, 0]
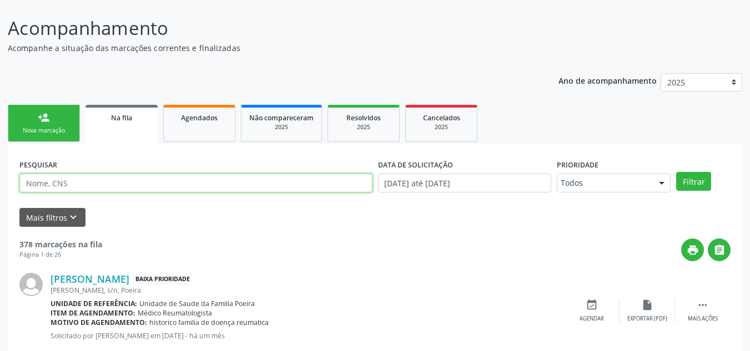
paste input "704 3015 8513 4397"
click at [82, 181] on input "704 3015 8513 4397" at bounding box center [195, 183] width 353 height 19
click at [64, 181] on input "704 3015 85134397" at bounding box center [195, 183] width 353 height 19
click at [45, 183] on input "704 301585134397" at bounding box center [195, 183] width 353 height 19
click at [44, 181] on input "704 301585134397" at bounding box center [195, 183] width 353 height 19
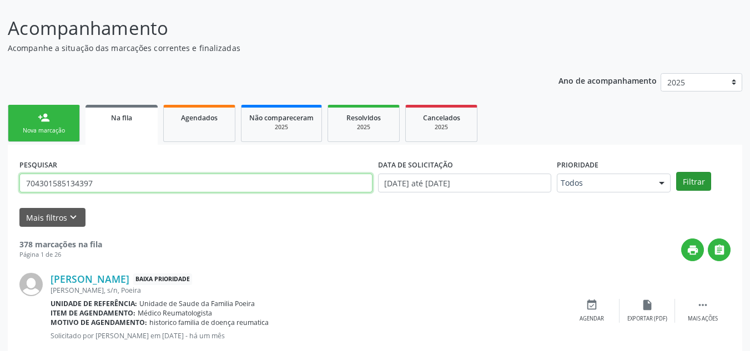
type input "704301585134397"
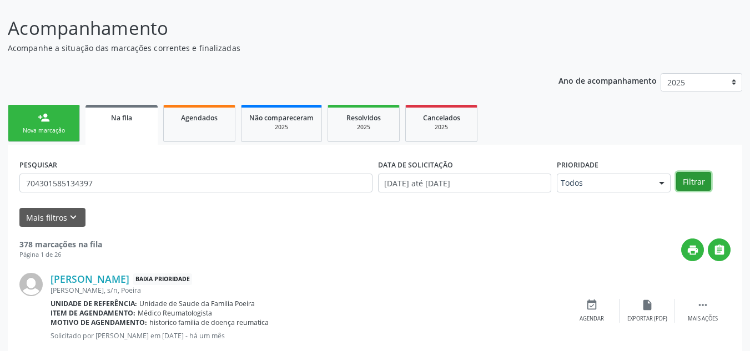
click at [689, 183] on button "Filtrar" at bounding box center [693, 181] width 35 height 19
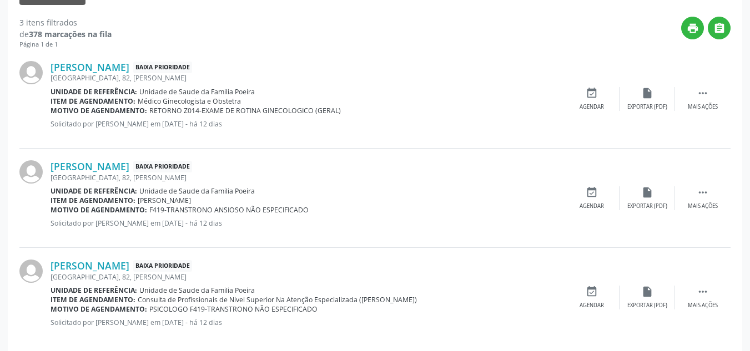
scroll to position [314, 0]
